Goal: Task Accomplishment & Management: Manage account settings

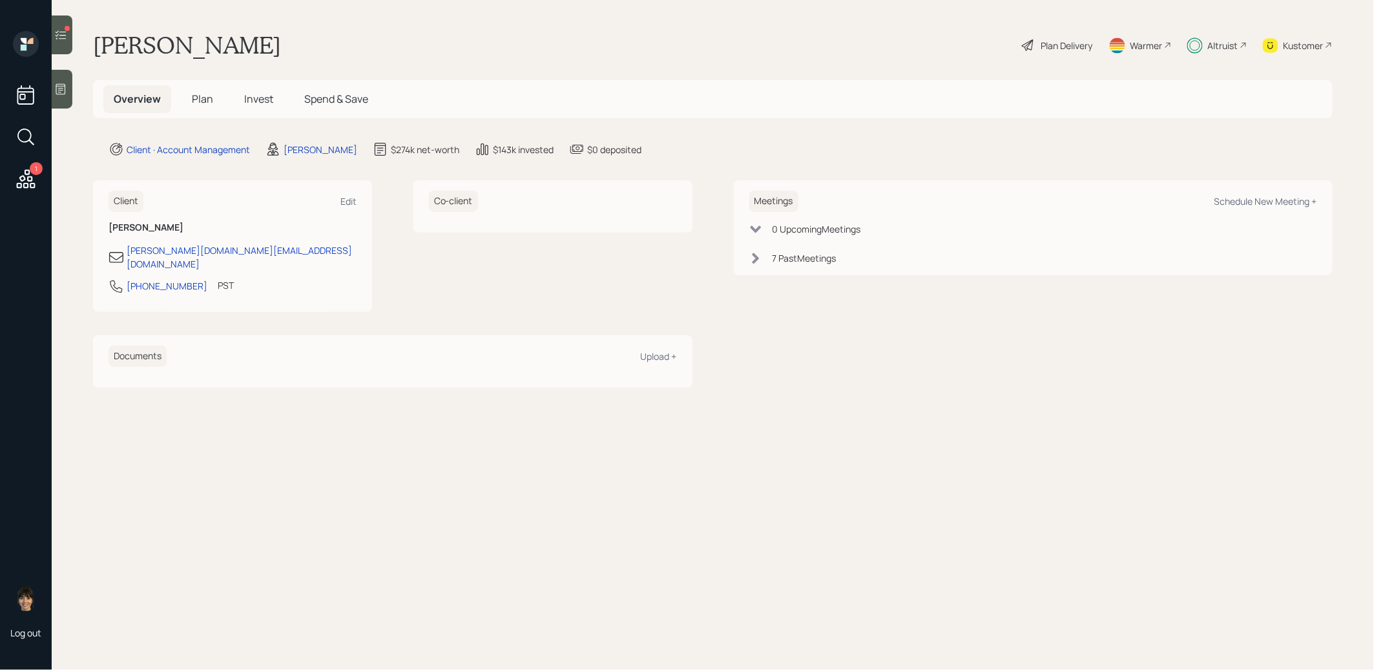
click at [196, 101] on span "Plan" at bounding box center [202, 99] width 21 height 14
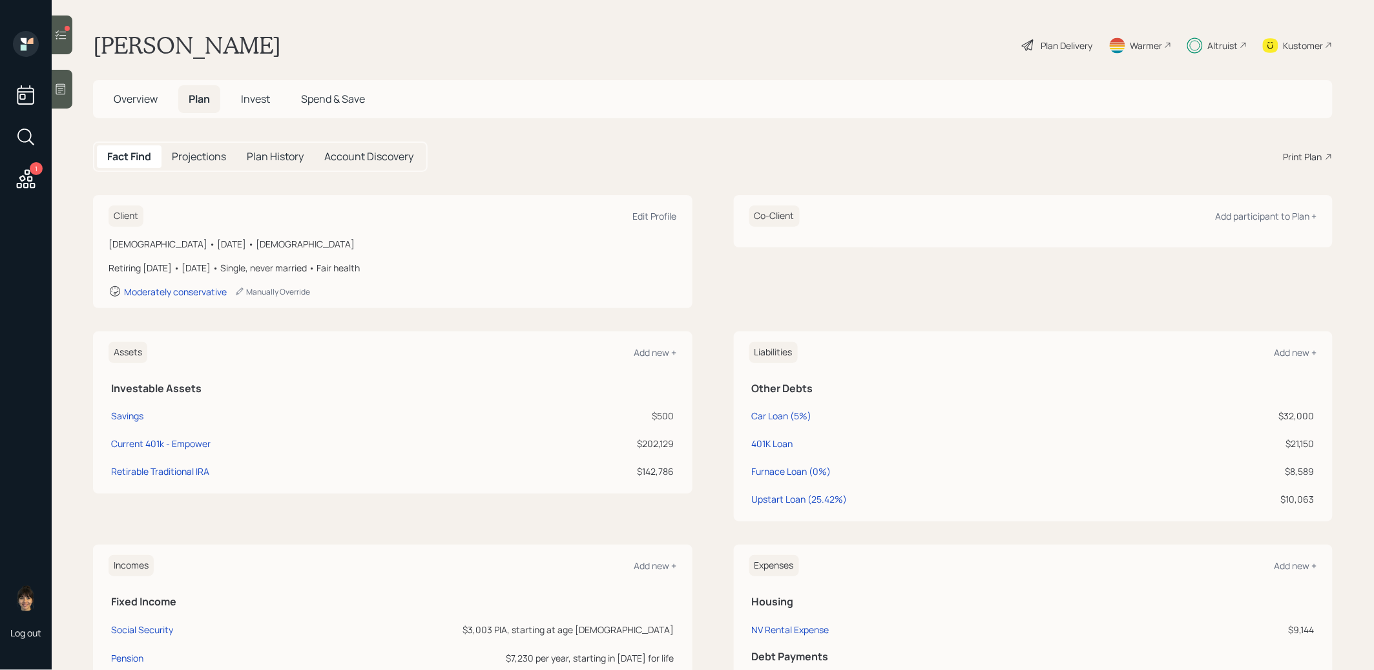
click at [265, 103] on span "Invest" at bounding box center [255, 99] width 29 height 14
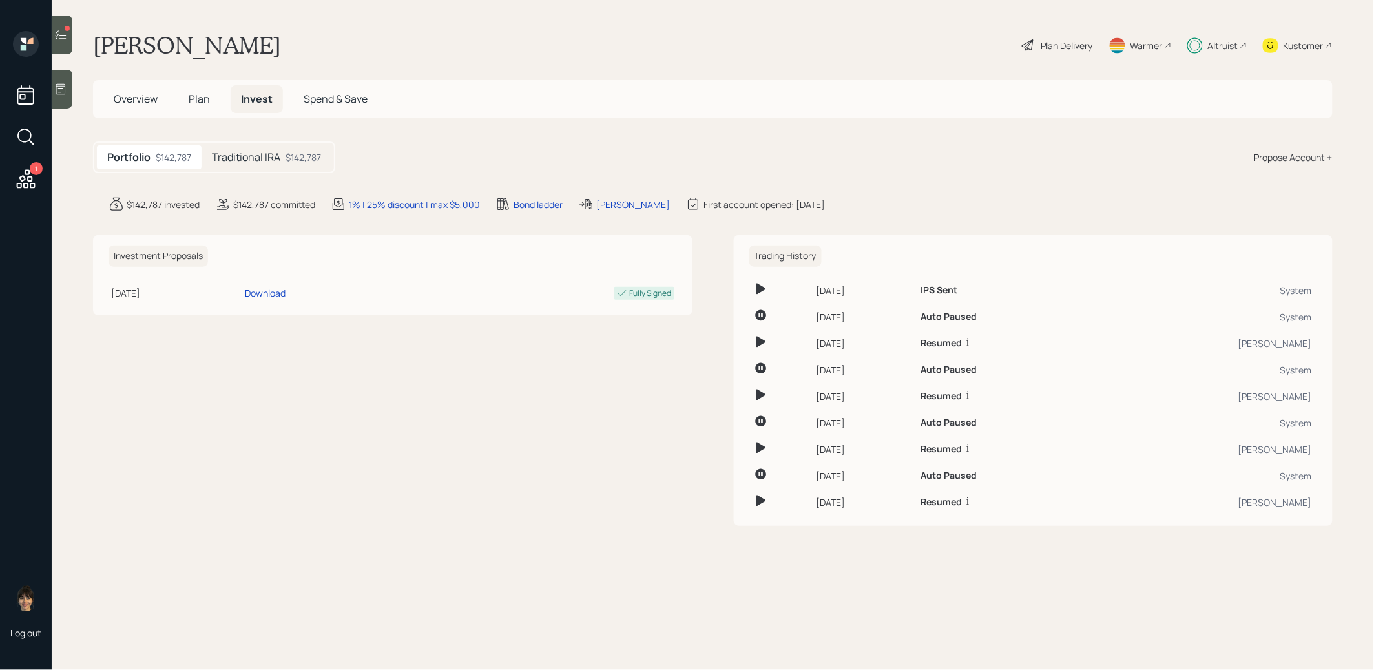
click at [261, 158] on h5 "Traditional IRA" at bounding box center [246, 157] width 68 height 12
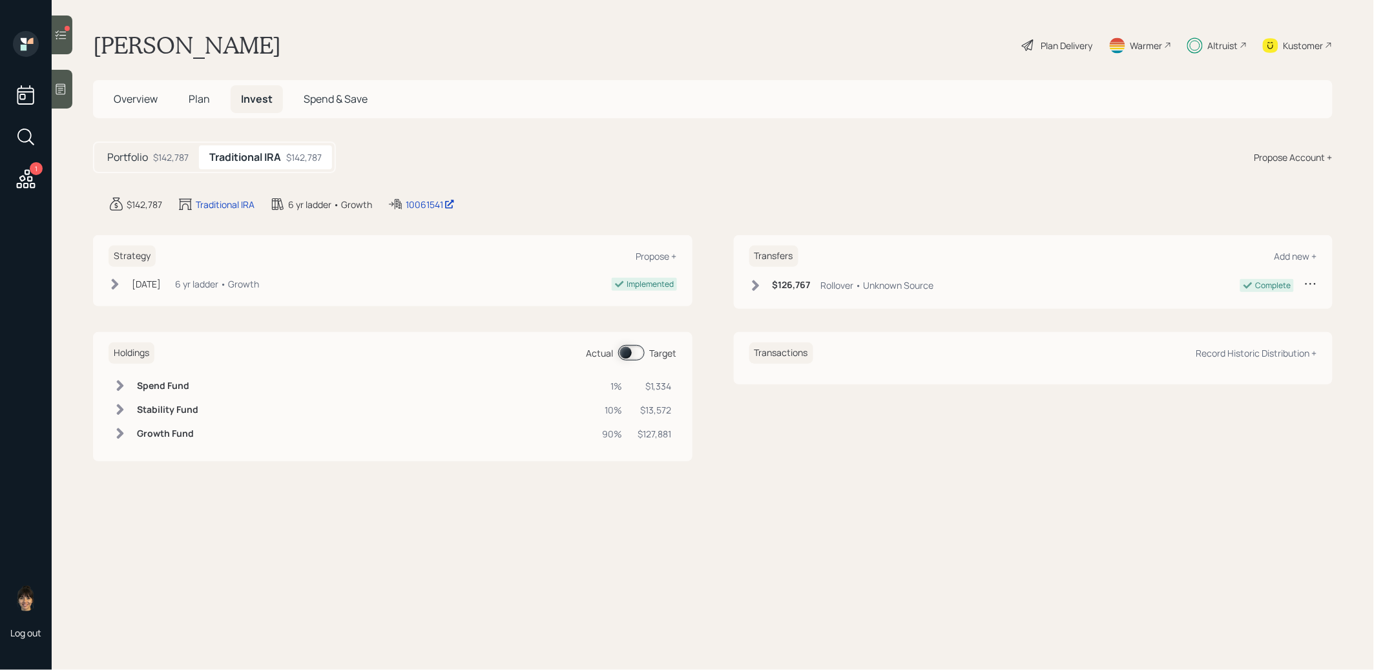
click at [626, 351] on span at bounding box center [631, 352] width 26 height 15
click at [633, 352] on span at bounding box center [631, 352] width 26 height 15
click at [198, 99] on span "Plan" at bounding box center [199, 99] width 21 height 14
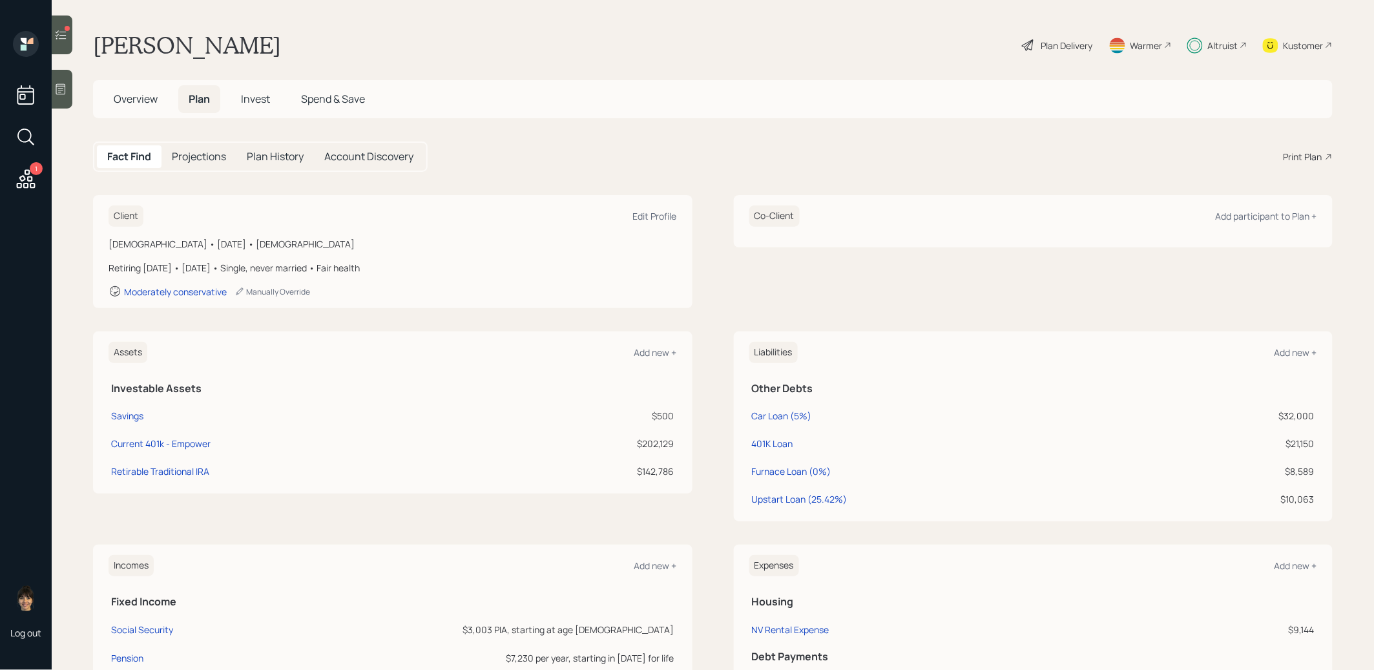
scroll to position [339, 0]
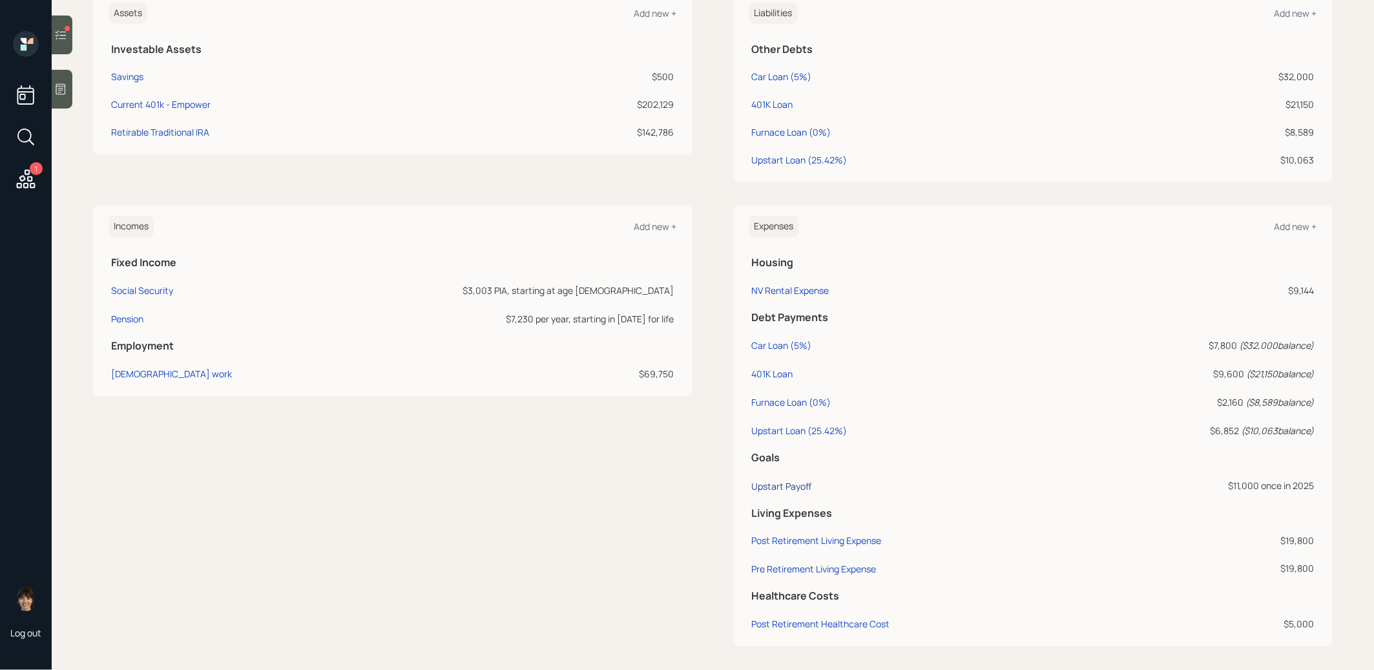
click at [766, 484] on div "Upstart Payoff" at bounding box center [782, 486] width 60 height 12
select select "0"
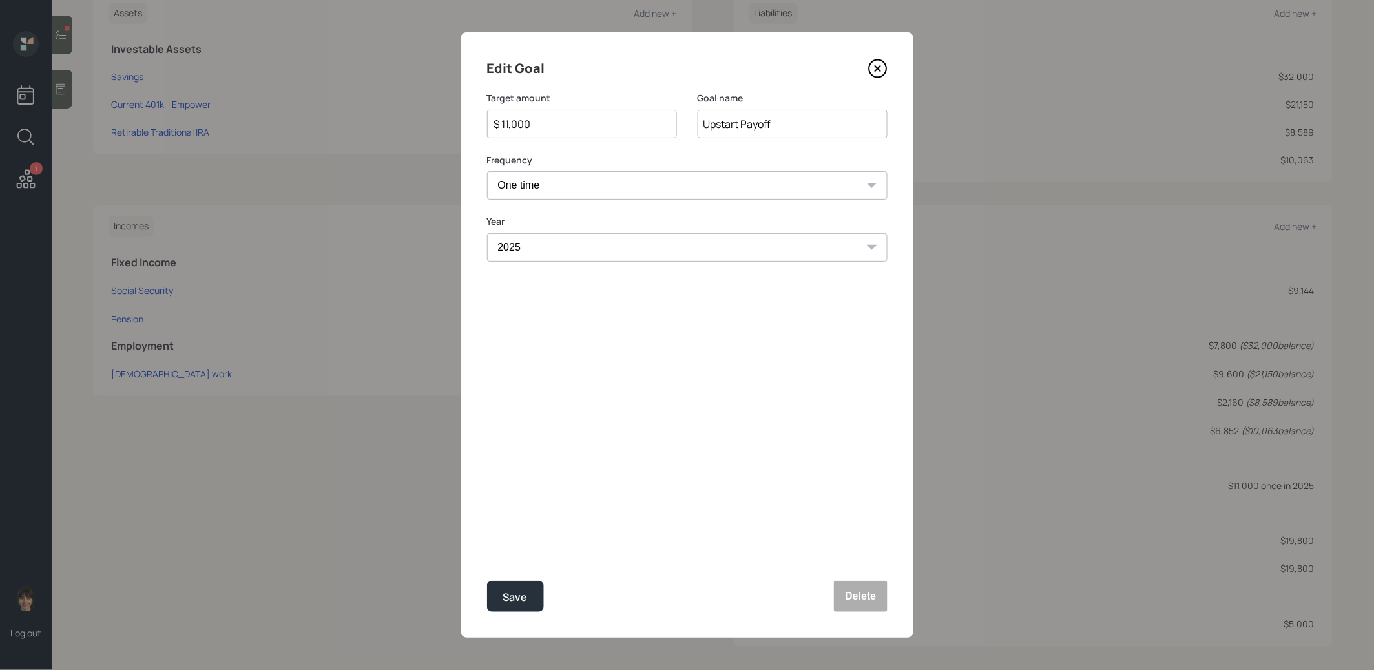
click at [575, 124] on input "$ 11,000" at bounding box center [577, 123] width 168 height 15
click at [518, 584] on button "Save" at bounding box center [515, 596] width 57 height 31
type input "$ 11,000"
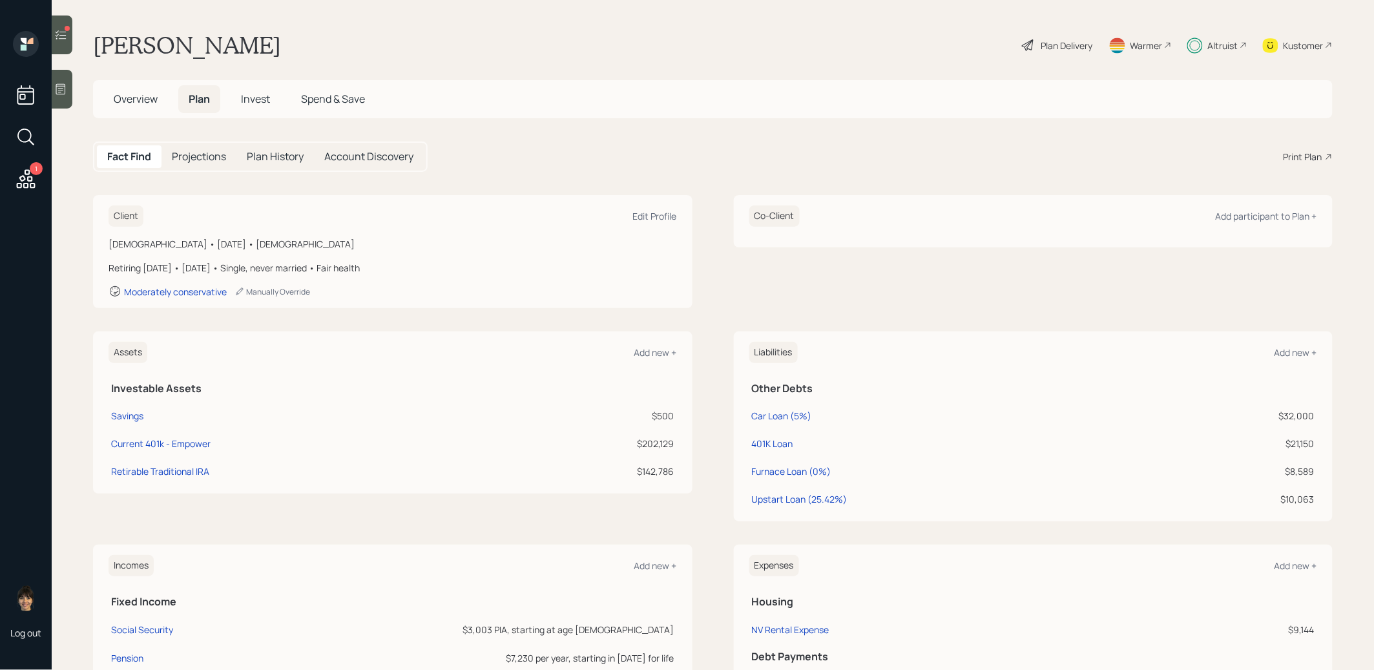
click at [262, 90] on h5 "Invest" at bounding box center [256, 99] width 50 height 28
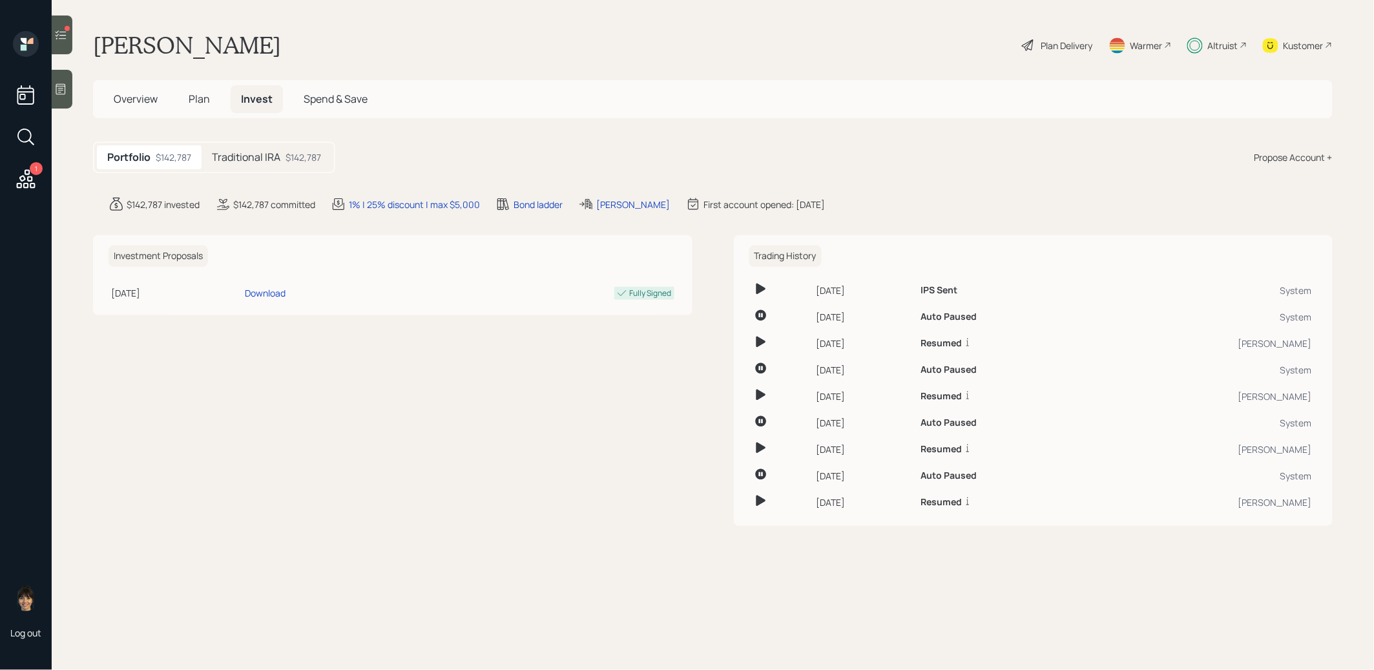
click at [282, 156] on div "Traditional IRA $142,787" at bounding box center [266, 157] width 130 height 24
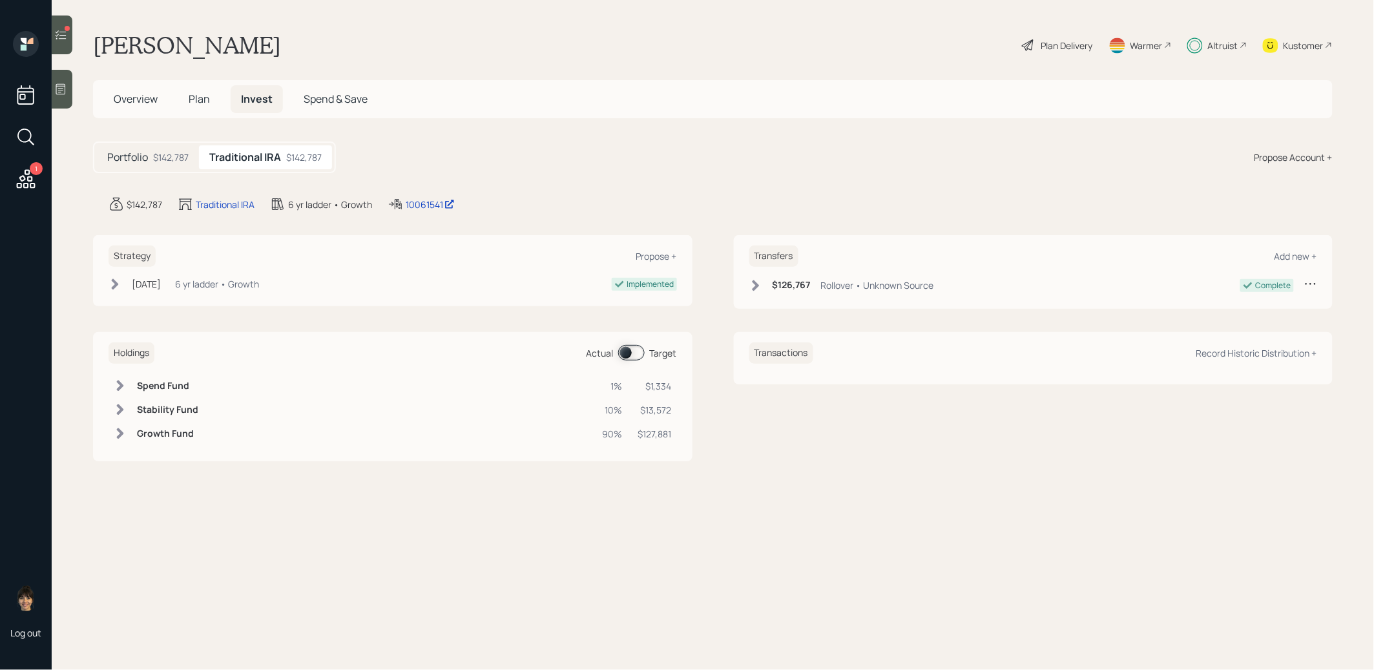
click at [624, 351] on span at bounding box center [631, 352] width 26 height 15
click at [636, 349] on span at bounding box center [631, 352] width 26 height 15
click at [196, 101] on span "Plan" at bounding box center [199, 99] width 21 height 14
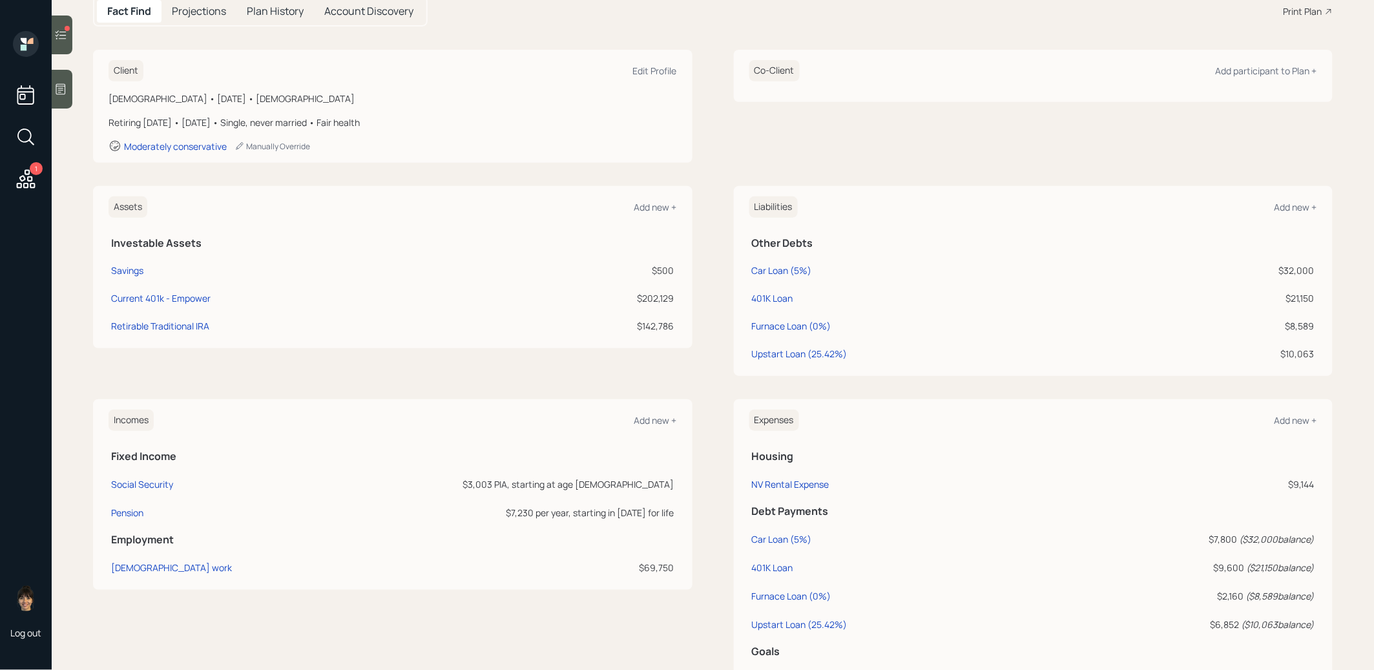
scroll to position [339, 0]
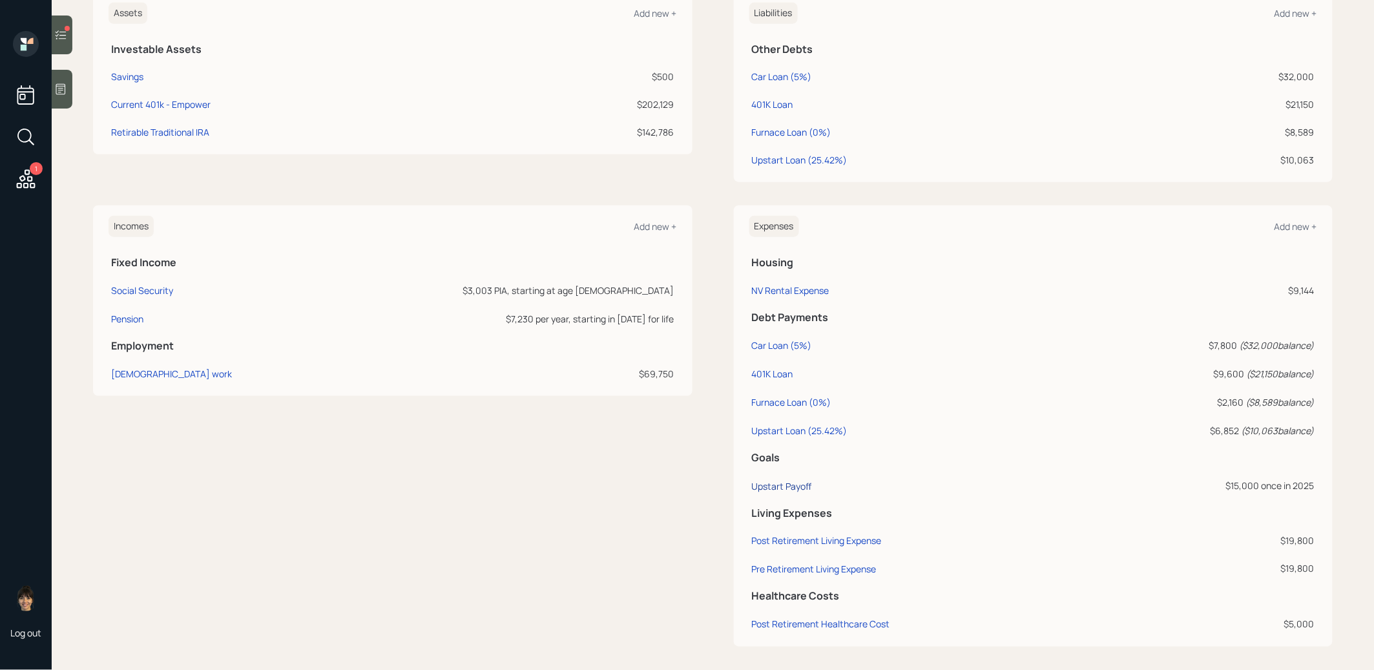
click at [783, 482] on div "Upstart Payoff" at bounding box center [782, 486] width 60 height 12
select select "0"
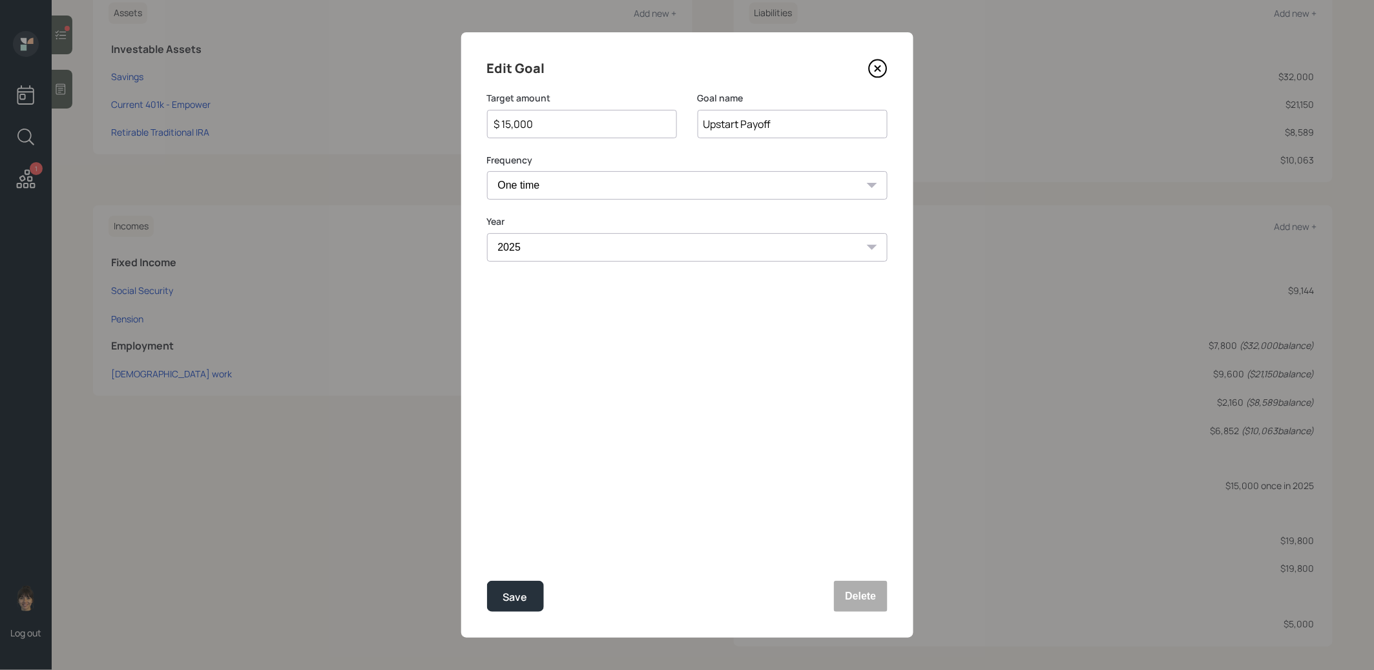
click at [584, 135] on div "$ 15,000" at bounding box center [582, 124] width 190 height 28
click at [584, 131] on div "$ 15,000" at bounding box center [582, 124] width 190 height 28
click at [573, 125] on input "$ 15,000" at bounding box center [577, 123] width 168 height 15
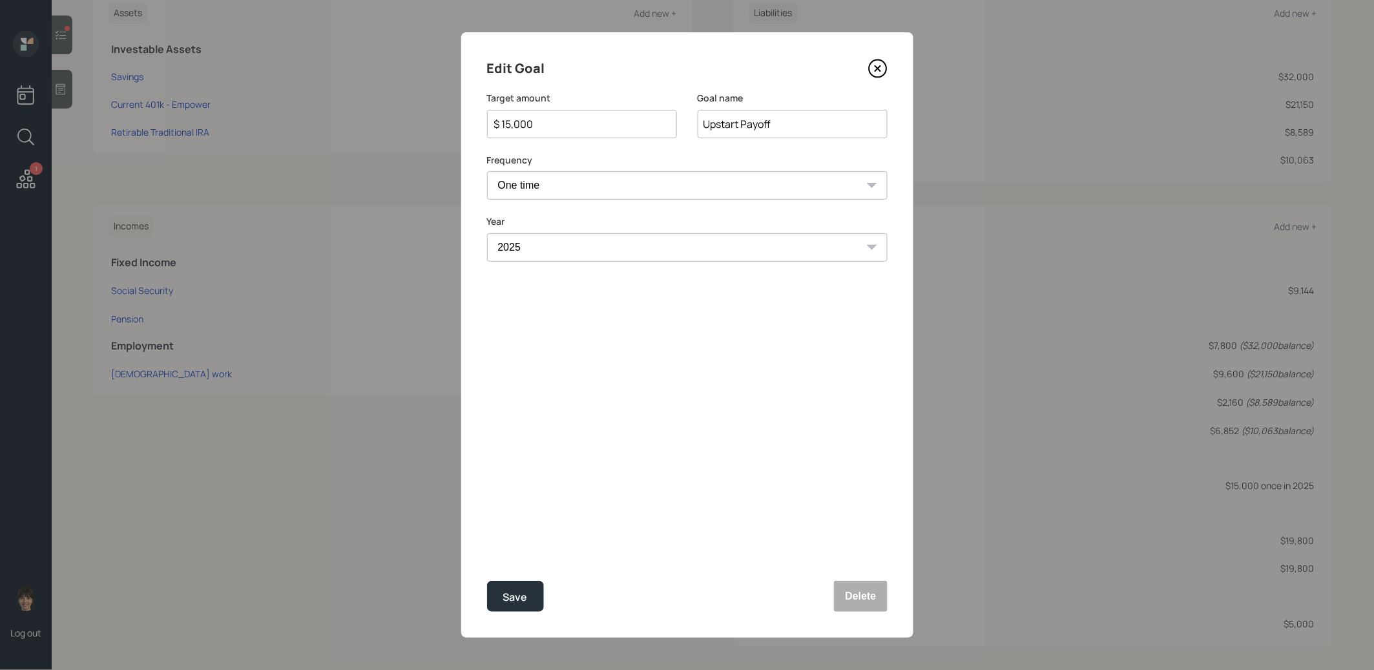
click at [573, 125] on input "$ 15,000" at bounding box center [577, 123] width 168 height 15
click at [516, 607] on button "Save" at bounding box center [515, 596] width 57 height 31
type input "$ 15,000"
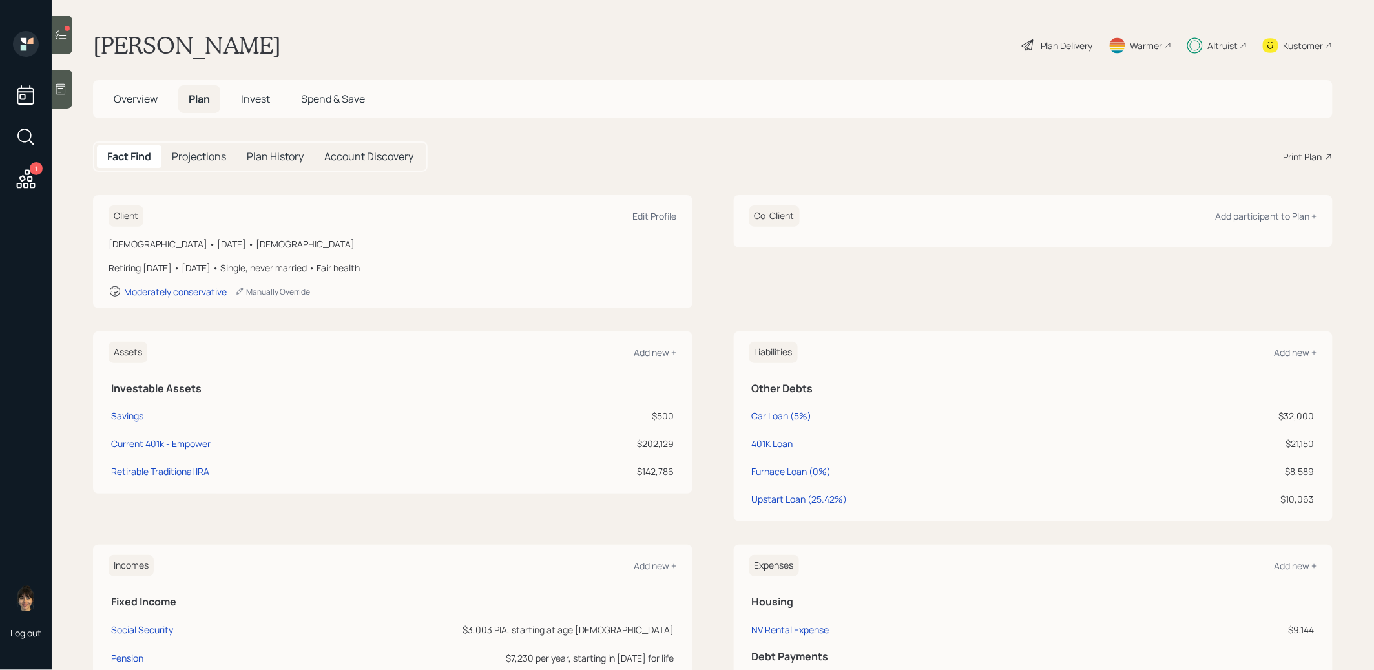
click at [254, 96] on span "Invest" at bounding box center [255, 99] width 29 height 14
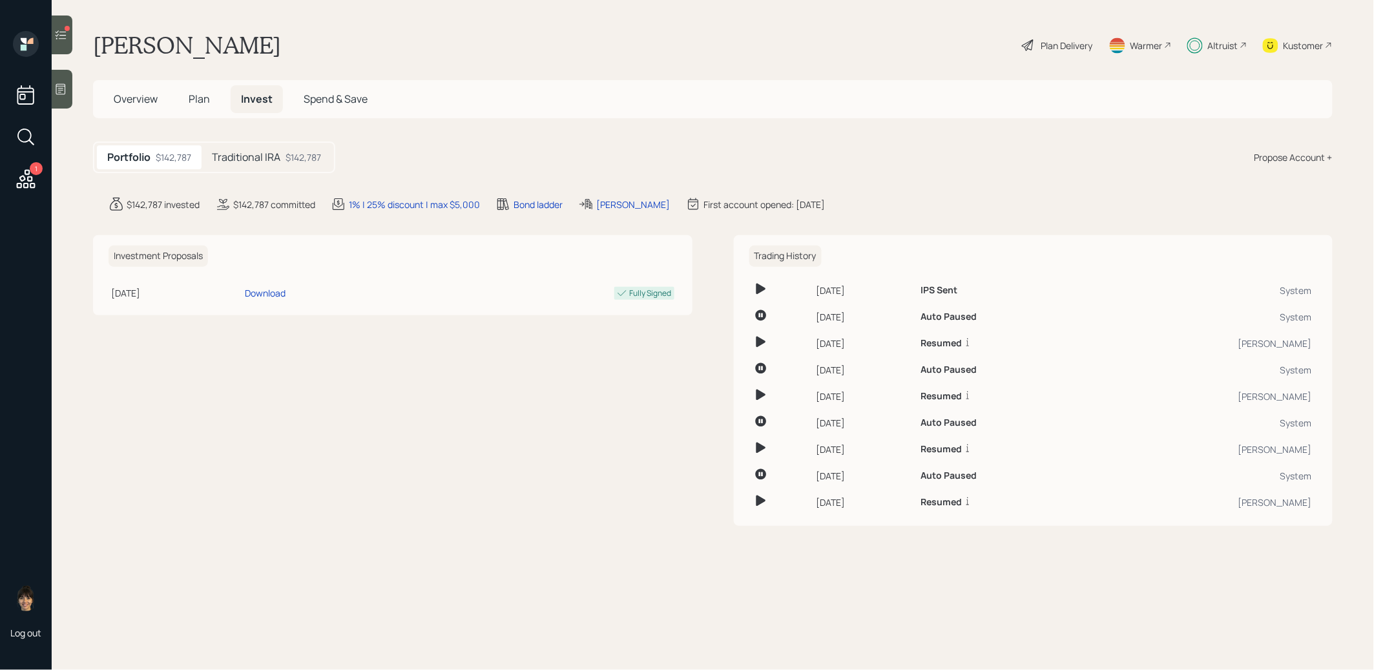
click at [281, 151] on div "Traditional IRA $142,787" at bounding box center [266, 157] width 130 height 24
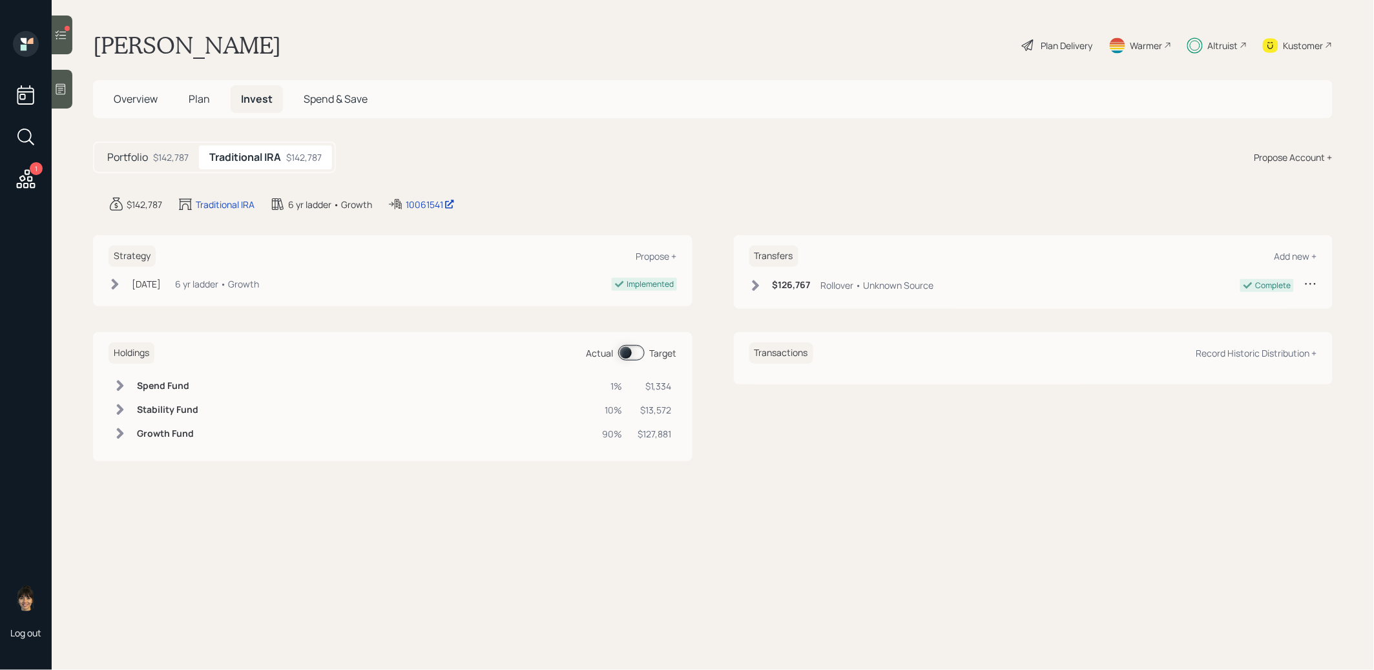
click at [628, 353] on span at bounding box center [631, 352] width 26 height 15
click at [198, 101] on span "Plan" at bounding box center [199, 99] width 21 height 14
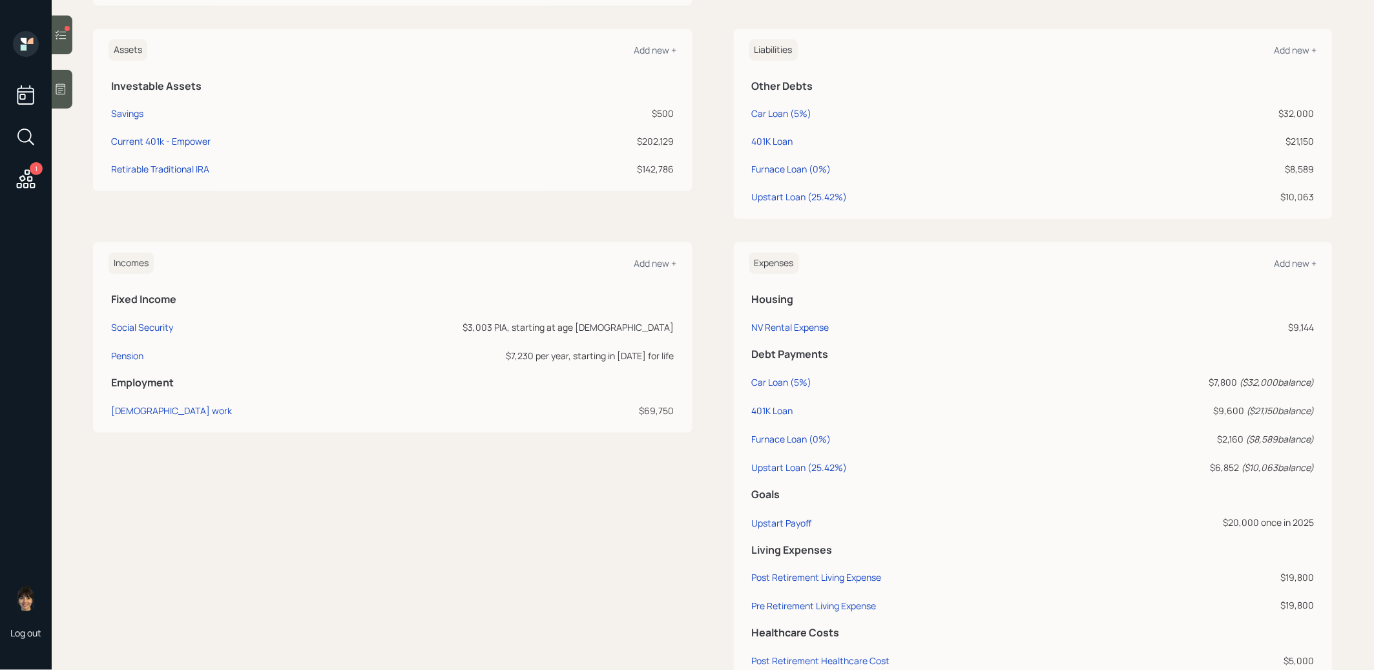
scroll to position [307, 0]
click at [769, 511] on div "Upstart Payoff" at bounding box center [782, 517] width 60 height 12
select select "0"
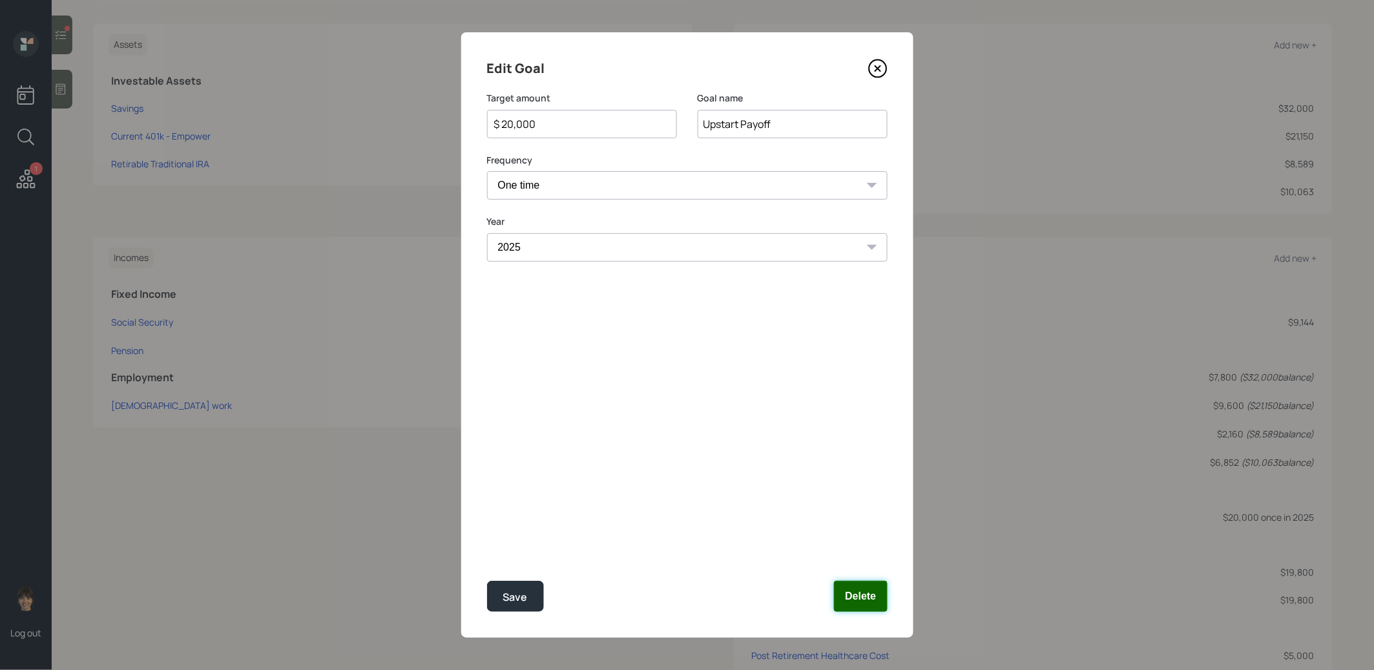
click at [875, 595] on button "Delete" at bounding box center [860, 596] width 53 height 31
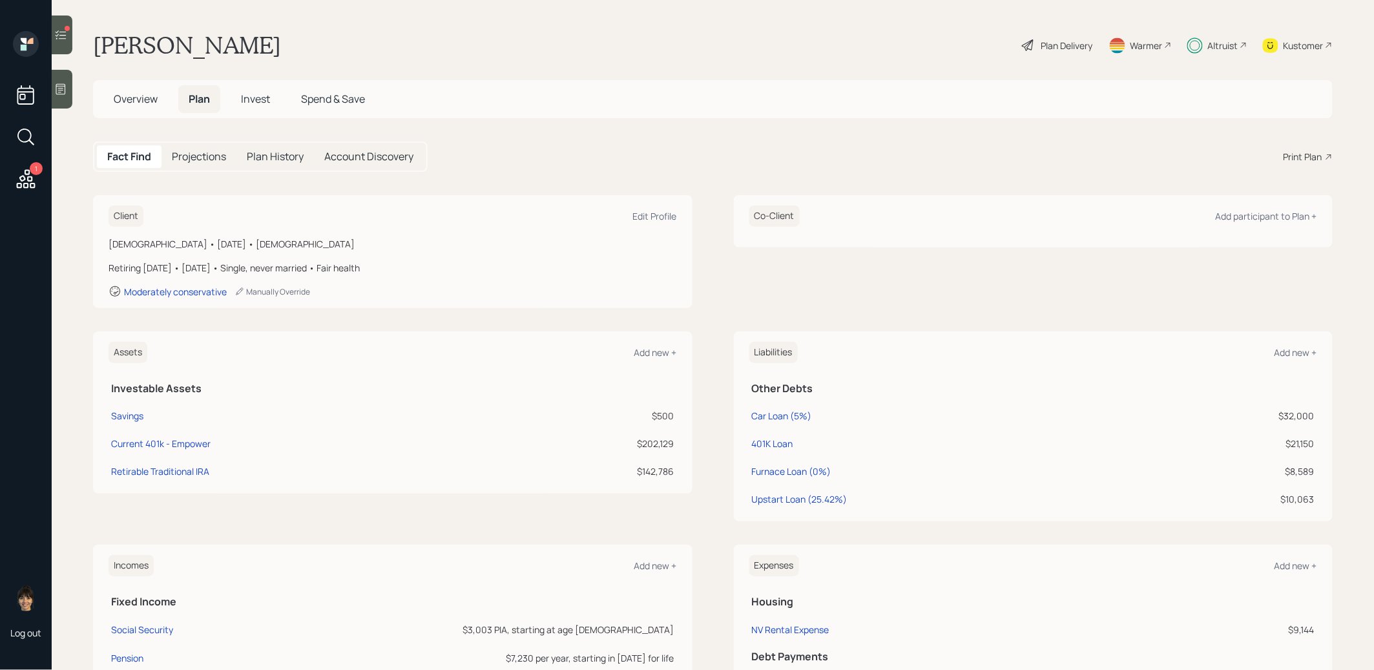
click at [258, 97] on span "Invest" at bounding box center [255, 99] width 29 height 14
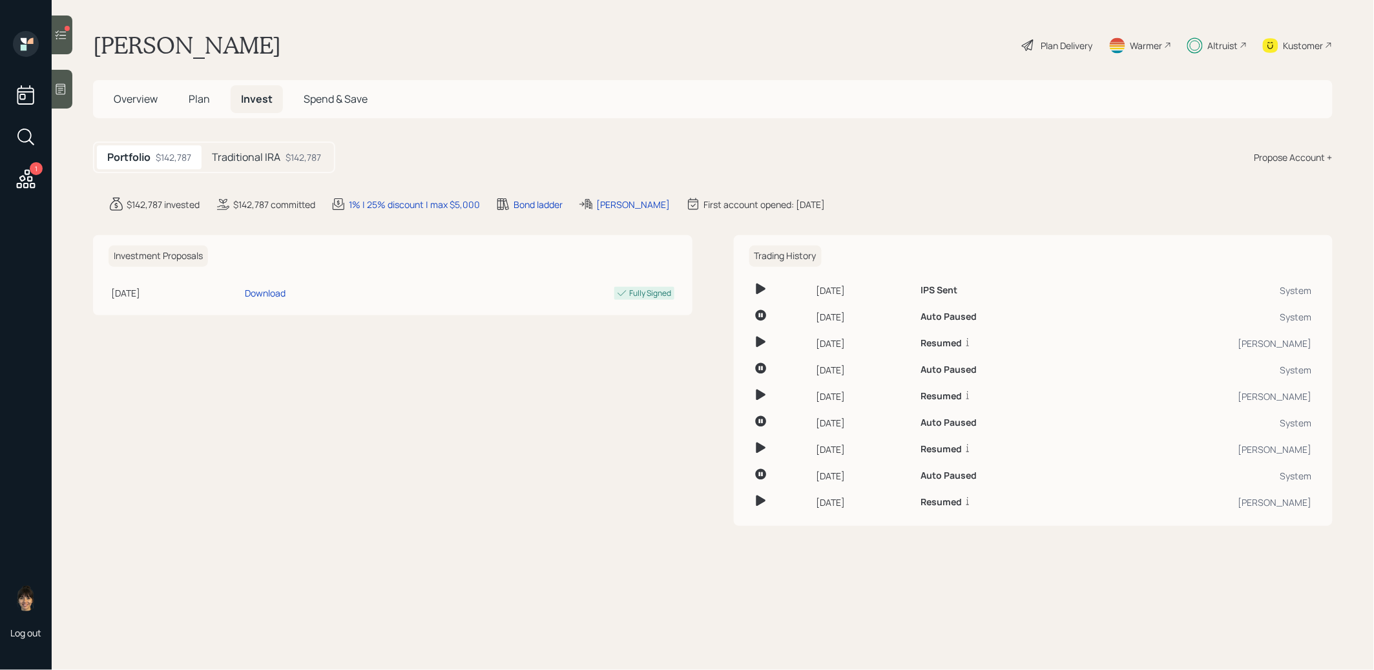
click at [258, 161] on h5 "Traditional IRA" at bounding box center [246, 157] width 68 height 12
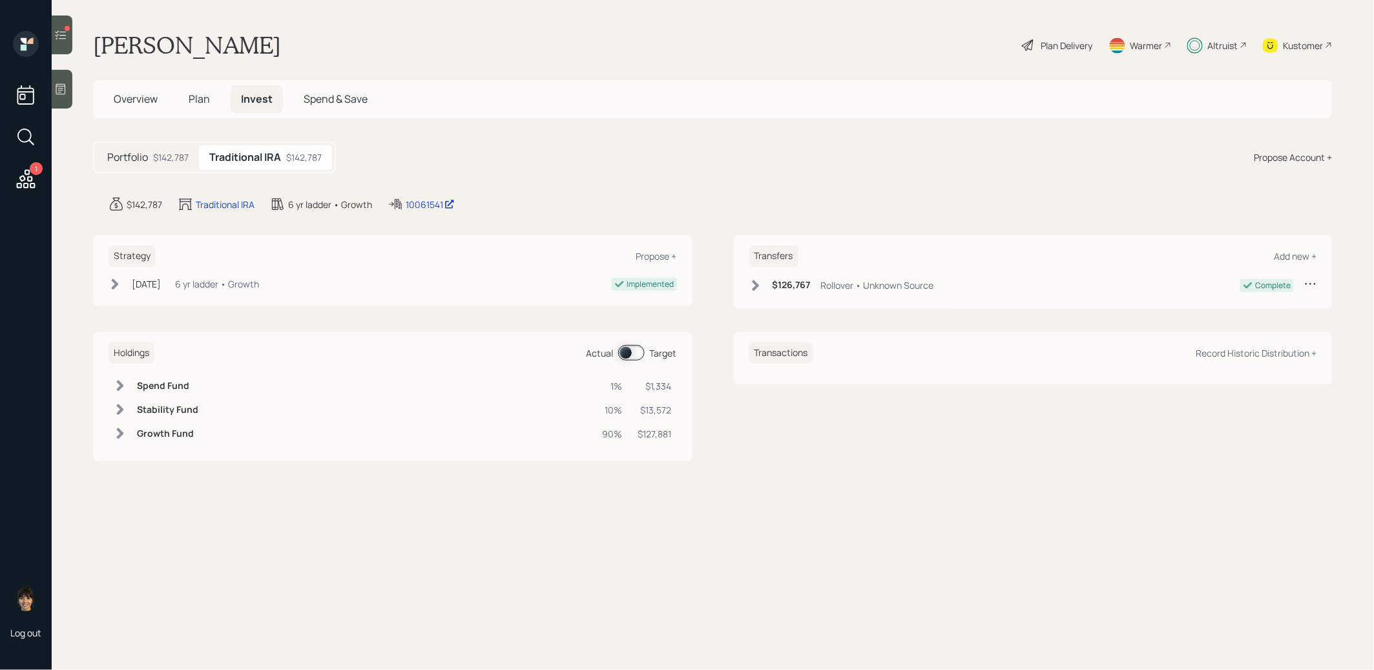
click at [624, 353] on span at bounding box center [631, 352] width 26 height 15
click at [636, 350] on span at bounding box center [631, 352] width 26 height 15
click at [70, 36] on div at bounding box center [62, 34] width 21 height 39
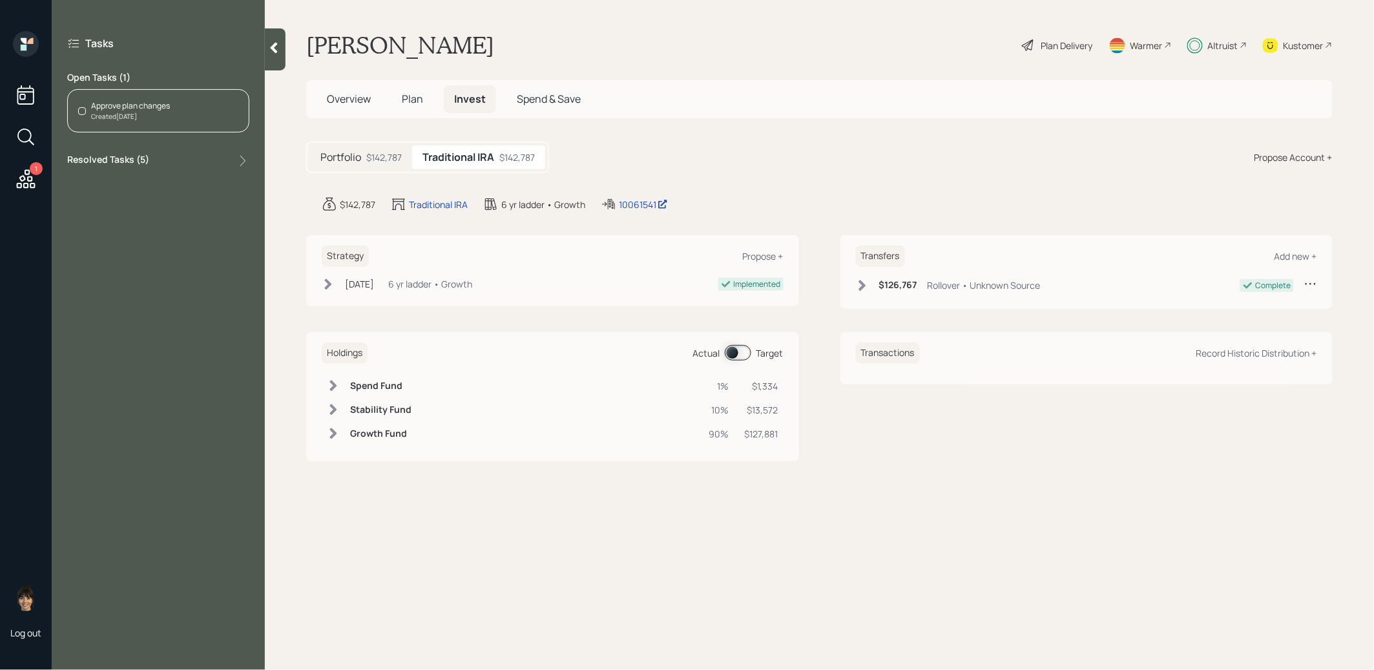
click at [160, 108] on div "Approve plan changes" at bounding box center [130, 106] width 79 height 12
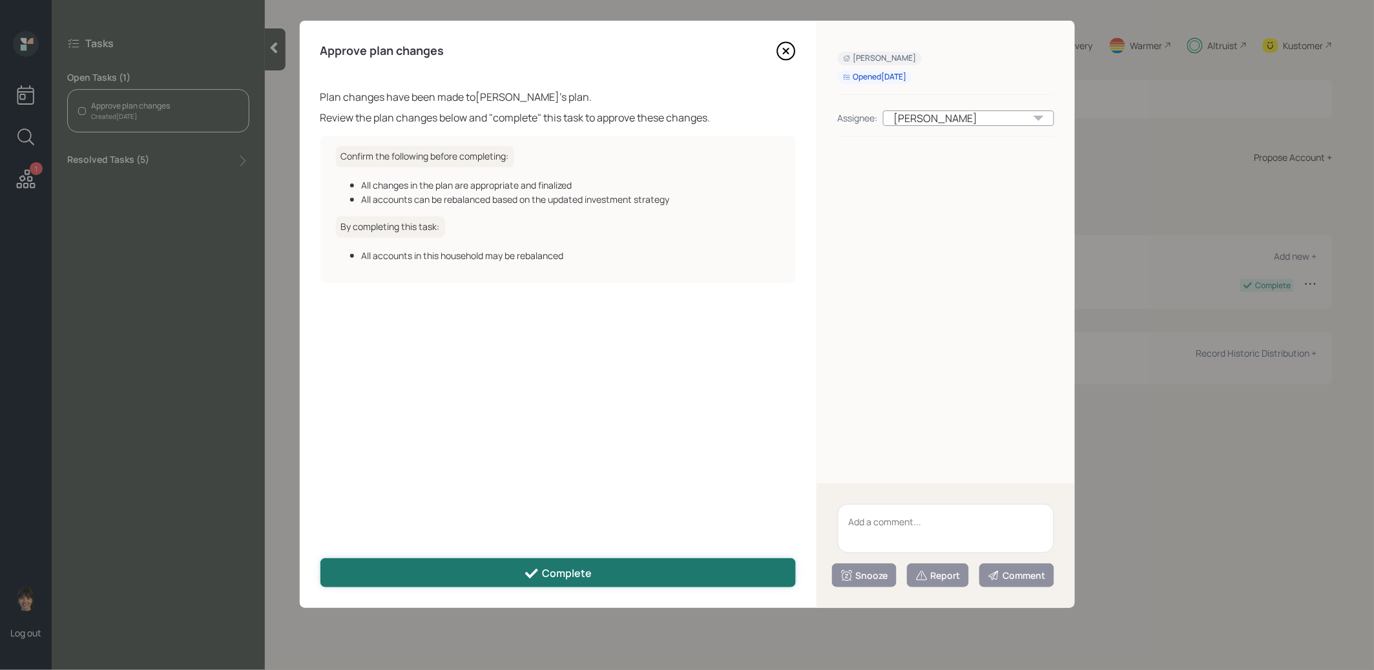
click at [559, 568] on div "Complete" at bounding box center [558, 573] width 68 height 15
